Goal: Transaction & Acquisition: Download file/media

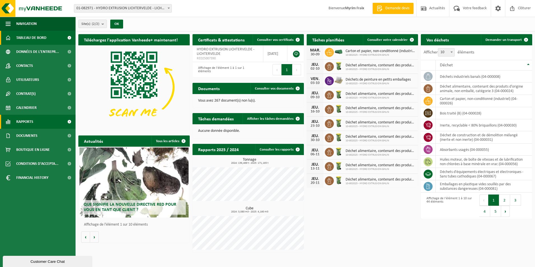
click at [41, 128] on link "Rapports" at bounding box center [38, 122] width 76 height 14
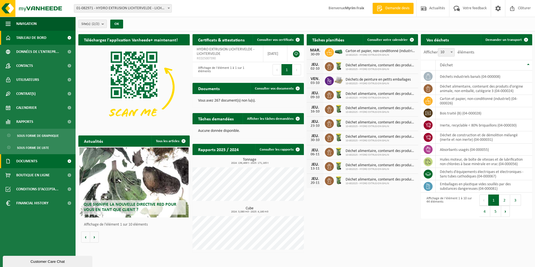
click at [43, 159] on link "Documents" at bounding box center [38, 161] width 76 height 14
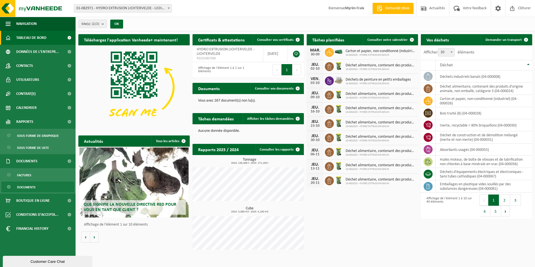
click at [28, 184] on span "Documents" at bounding box center [26, 187] width 18 height 11
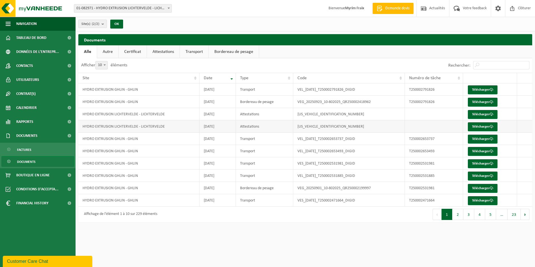
click at [257, 126] on td "Attestations" at bounding box center [264, 126] width 57 height 12
click at [471, 125] on link "Télécharger" at bounding box center [483, 126] width 30 height 9
click at [480, 116] on link "Télécharger" at bounding box center [483, 114] width 30 height 9
click at [473, 101] on link "Télécharger" at bounding box center [483, 102] width 30 height 9
click at [473, 89] on link "Télécharger" at bounding box center [483, 89] width 30 height 9
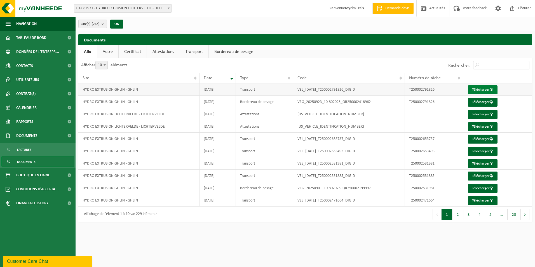
click at [473, 88] on link "Télécharger" at bounding box center [483, 89] width 30 height 9
